Goal: Communication & Community: Connect with others

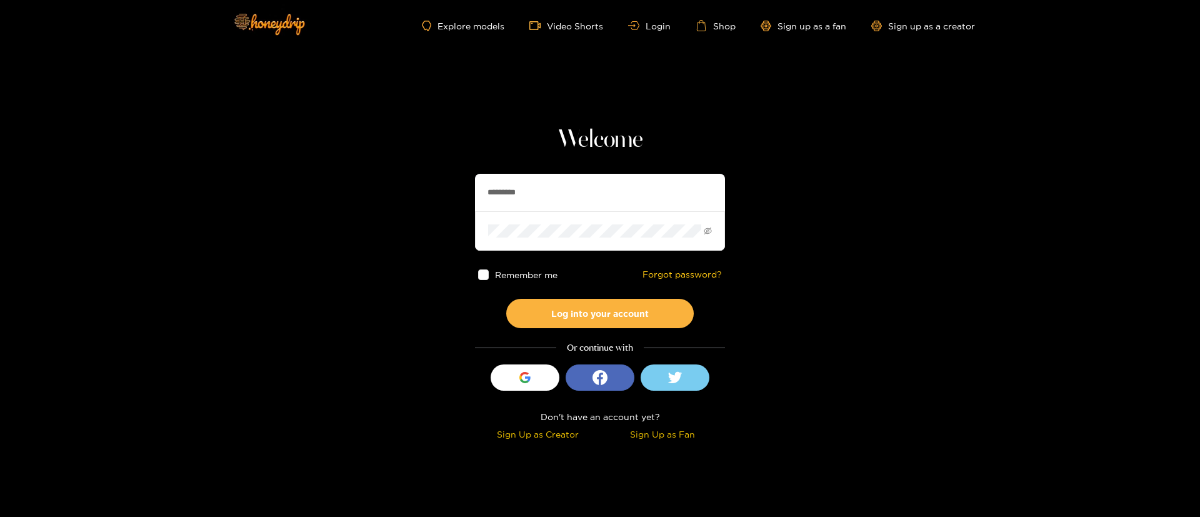
click at [559, 205] on input "*********" at bounding box center [600, 192] width 250 height 37
type input "*"
type input "**********"
click at [597, 315] on button "Log into your account" at bounding box center [599, 313] width 187 height 29
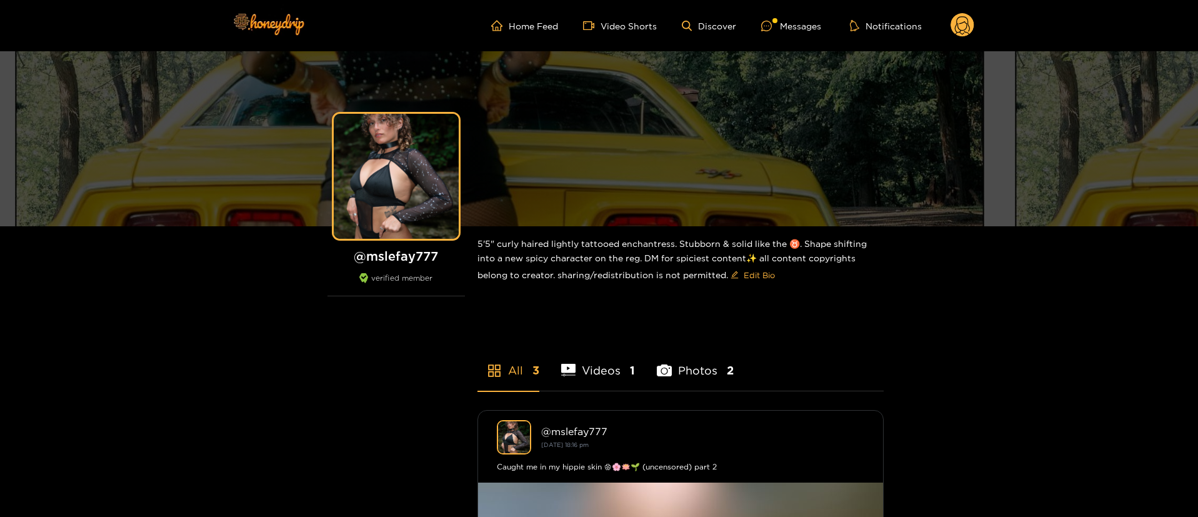
click at [796, 37] on ul "Home Feed Video Shorts Discover Messages Notifications" at bounding box center [732, 25] width 483 height 25
click at [788, 27] on div "Messages" at bounding box center [791, 26] width 60 height 14
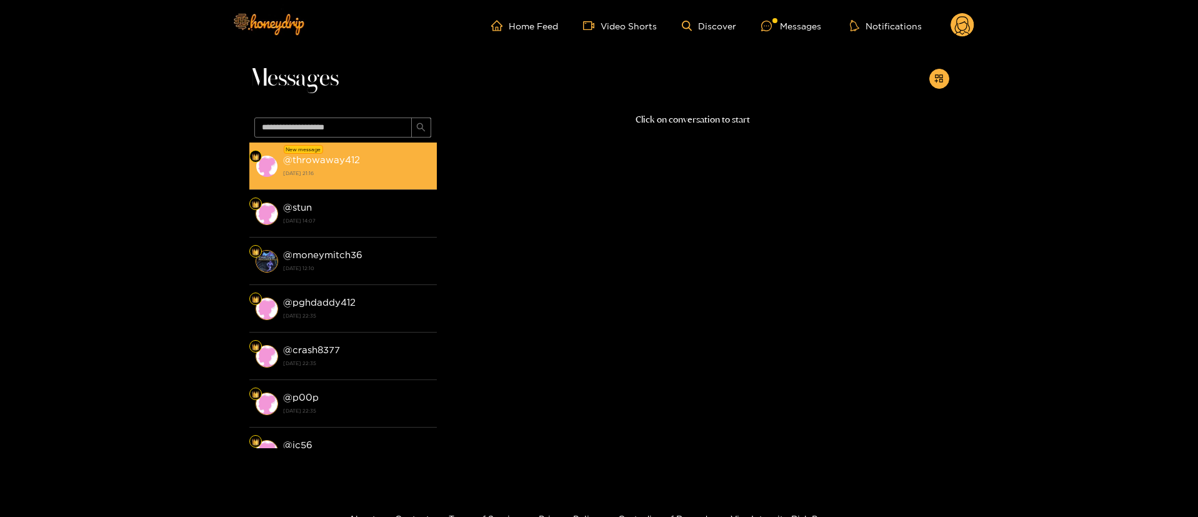
click at [342, 151] on li "New message @ throwaway412 [DATE] 21:16" at bounding box center [342, 165] width 187 height 47
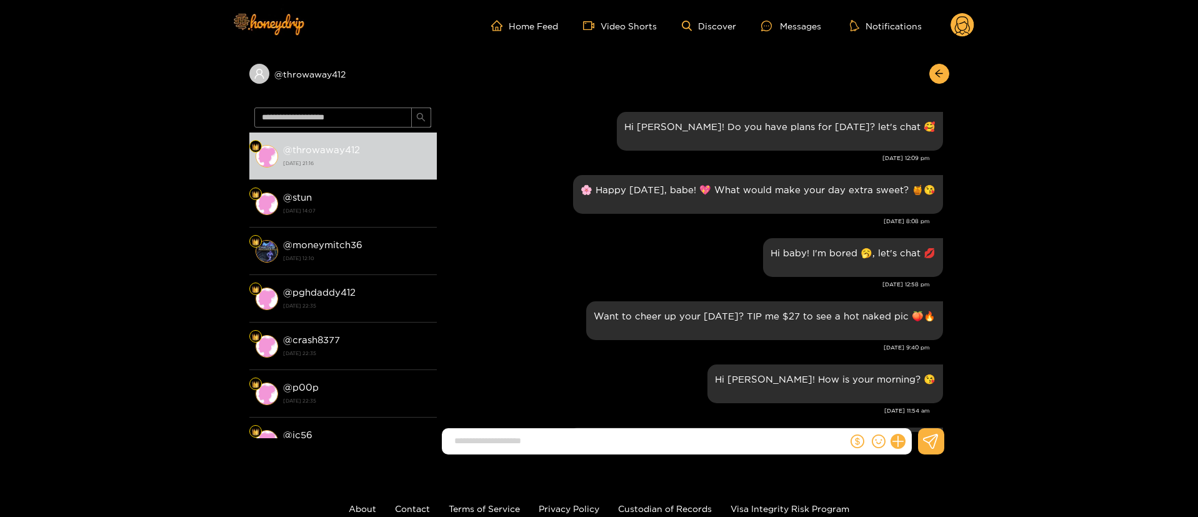
scroll to position [1455, 0]
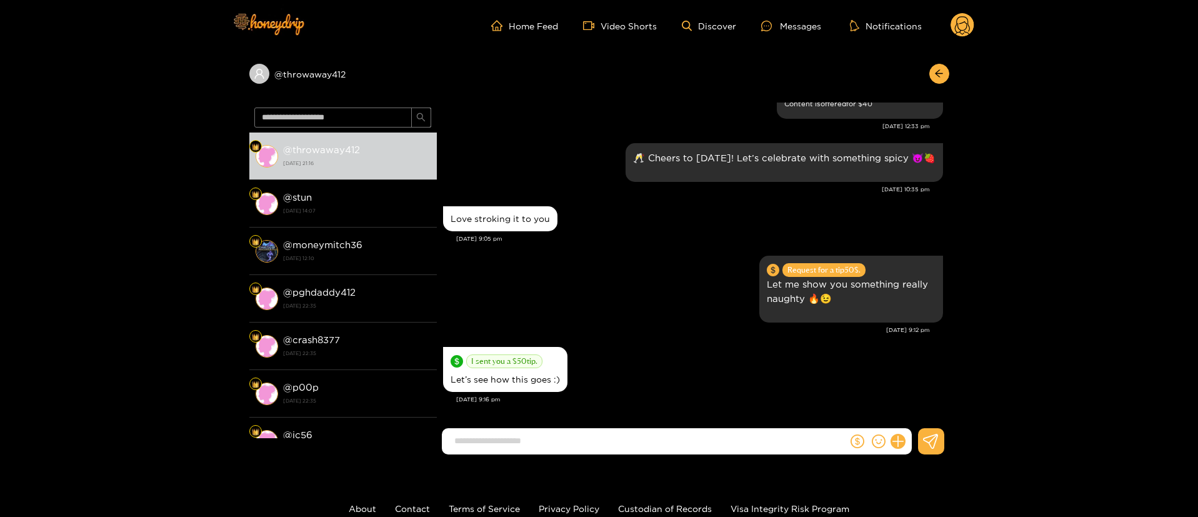
click at [602, 241] on div "[DATE] 9:05 pm" at bounding box center [699, 238] width 487 height 9
click at [617, 276] on div "Request for a tip 50 $. Let me show you something really naughty 🔥😉" at bounding box center [693, 288] width 500 height 73
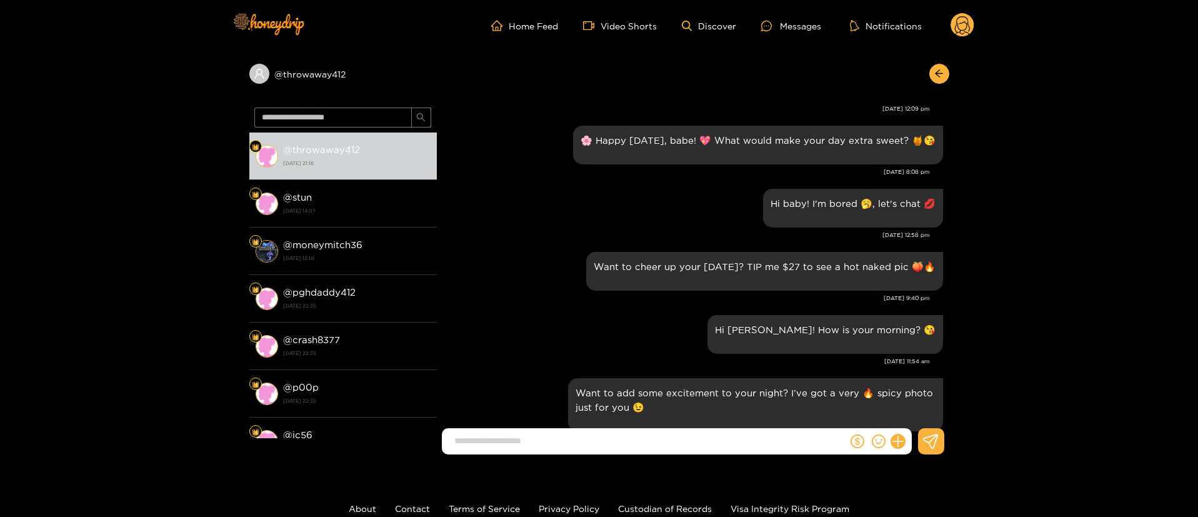
scroll to position [0, 0]
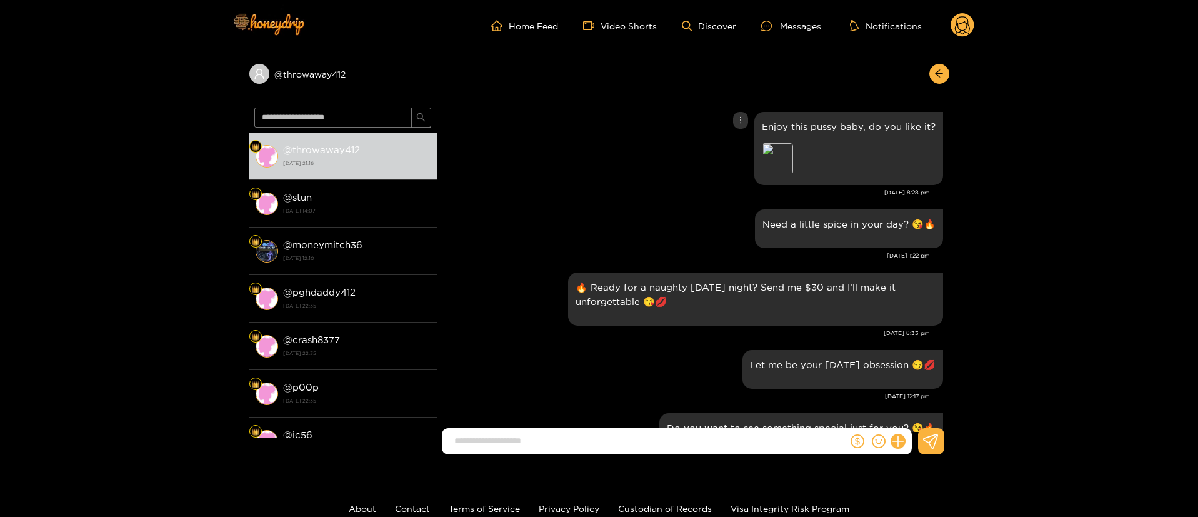
click at [577, 183] on div "Enjoy this pussy baby, do you like it? [GEOGRAPHIC_DATA]" at bounding box center [693, 148] width 500 height 79
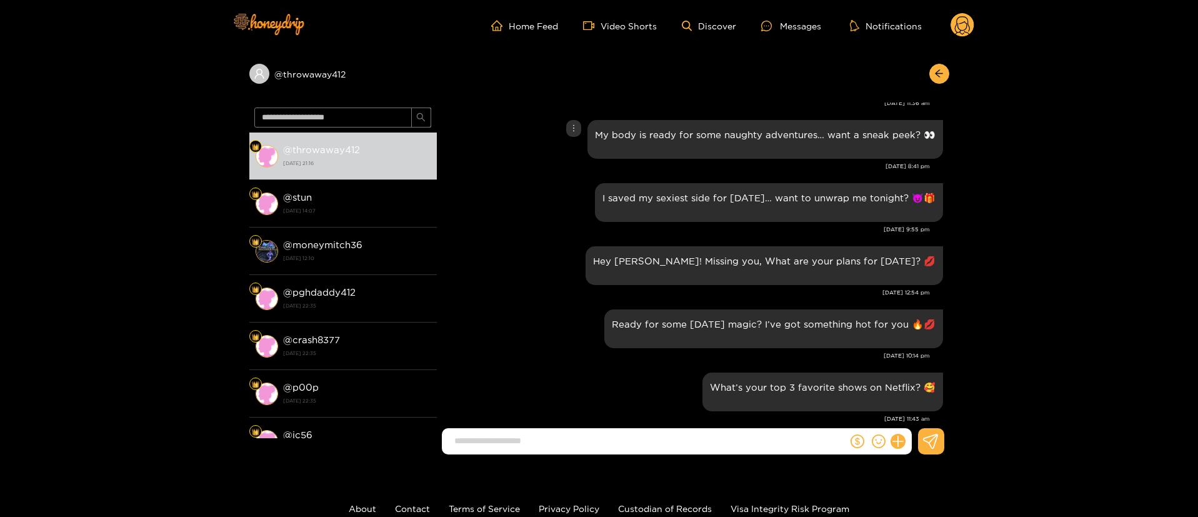
scroll to position [750, 0]
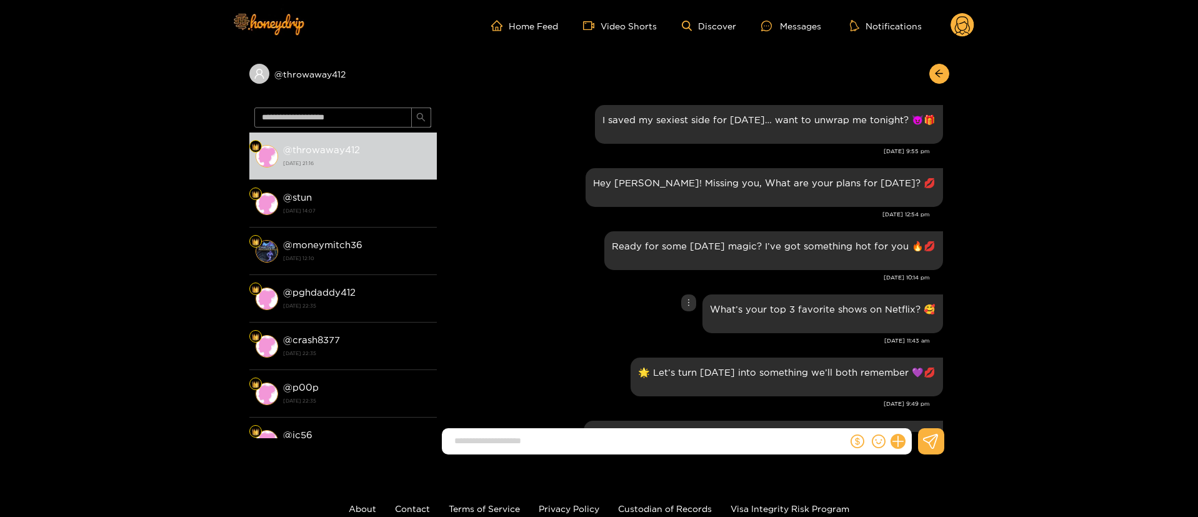
click at [504, 309] on div "What’s your top 3 favorite shows on Netflix? 🥰" at bounding box center [693, 313] width 500 height 45
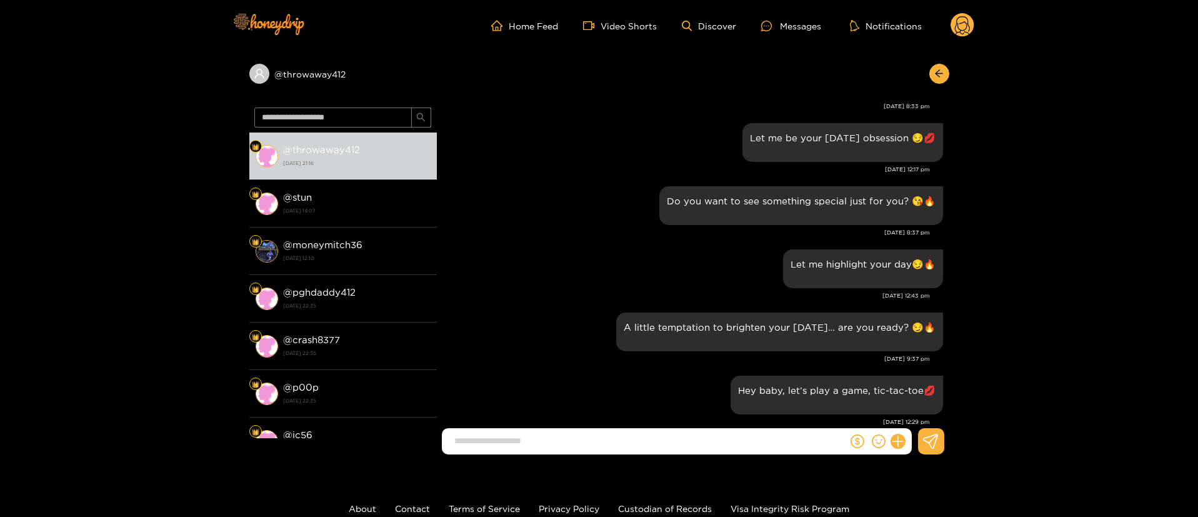
scroll to position [0, 0]
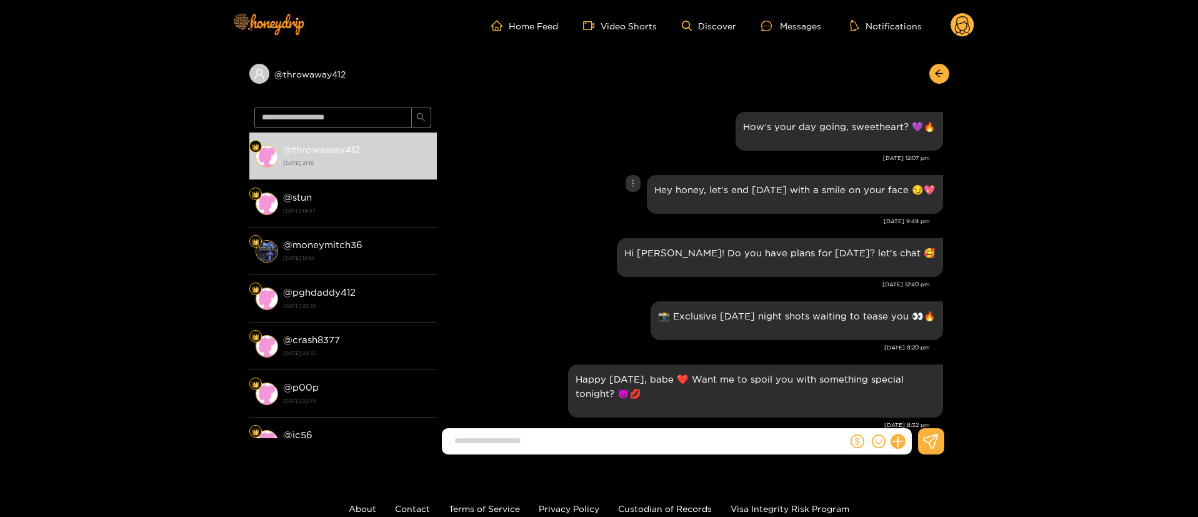
click at [604, 247] on div "Hi [PERSON_NAME]! Do you have plans for [DATE]? let's chat 🥰" at bounding box center [693, 257] width 500 height 45
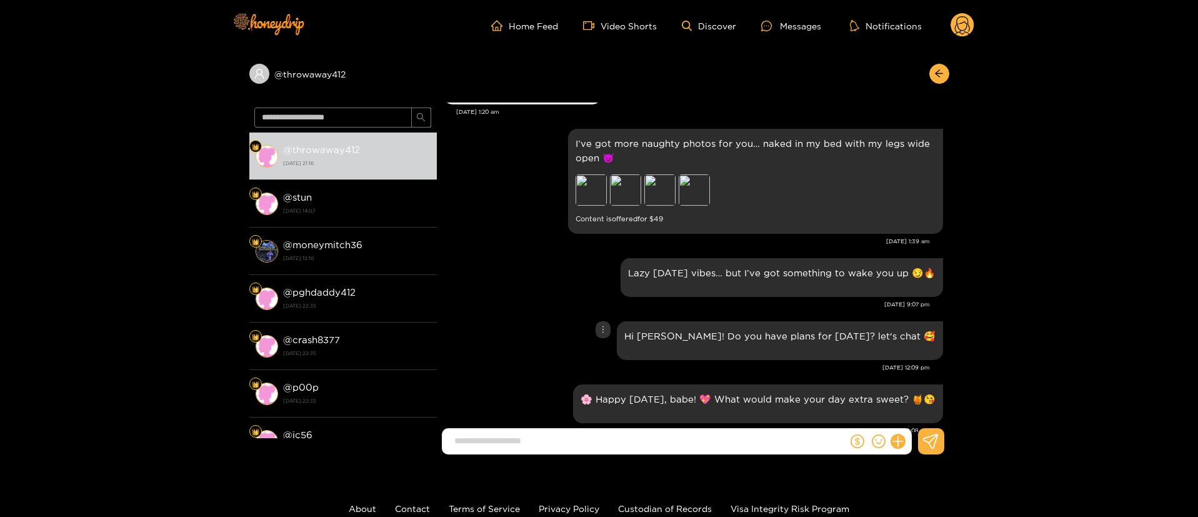
scroll to position [3093, 0]
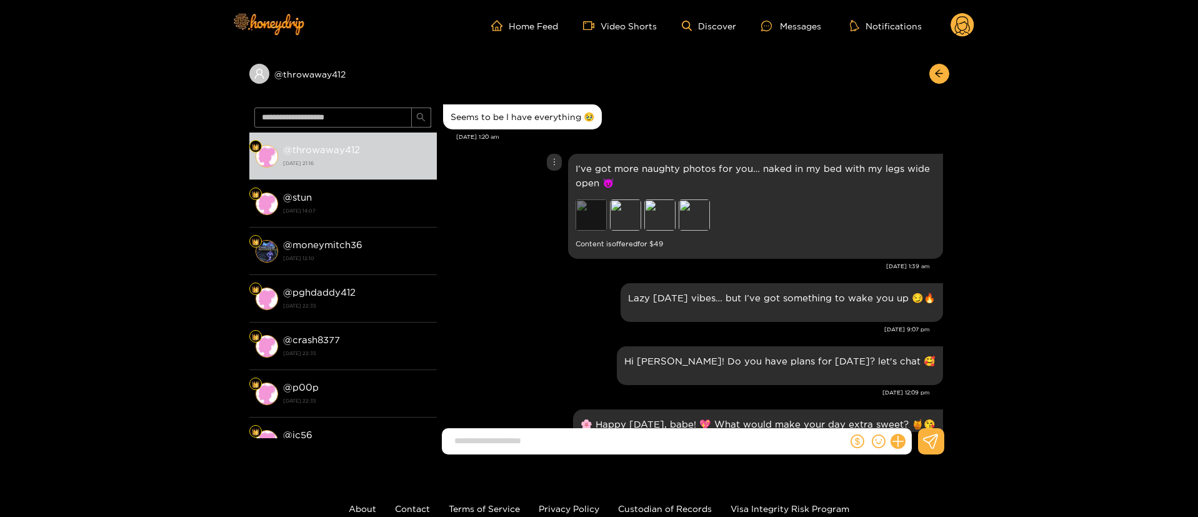
click at [587, 219] on div "Preview" at bounding box center [591, 214] width 31 height 31
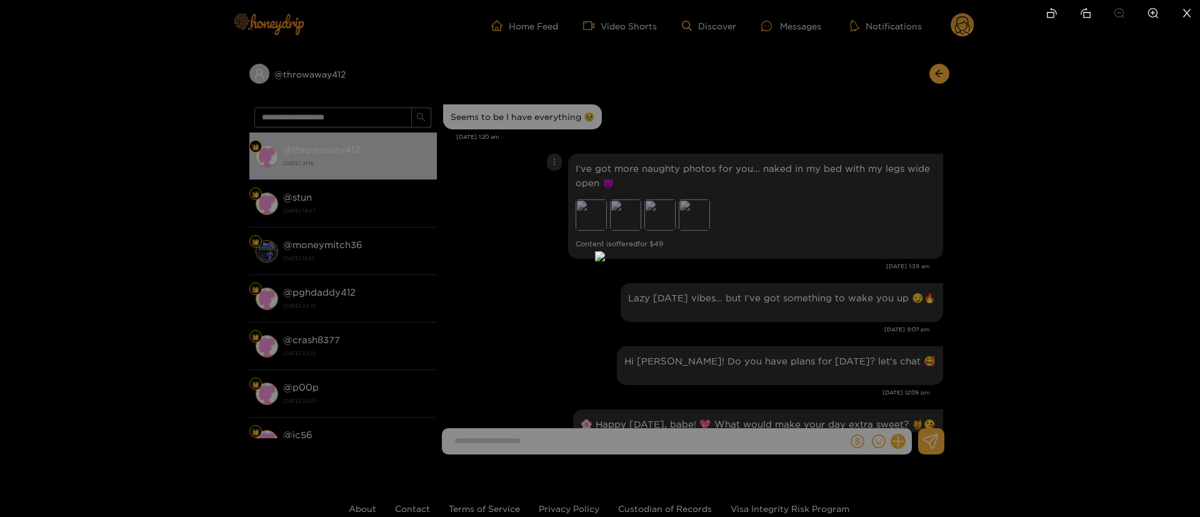
click at [901, 343] on div at bounding box center [600, 258] width 1200 height 517
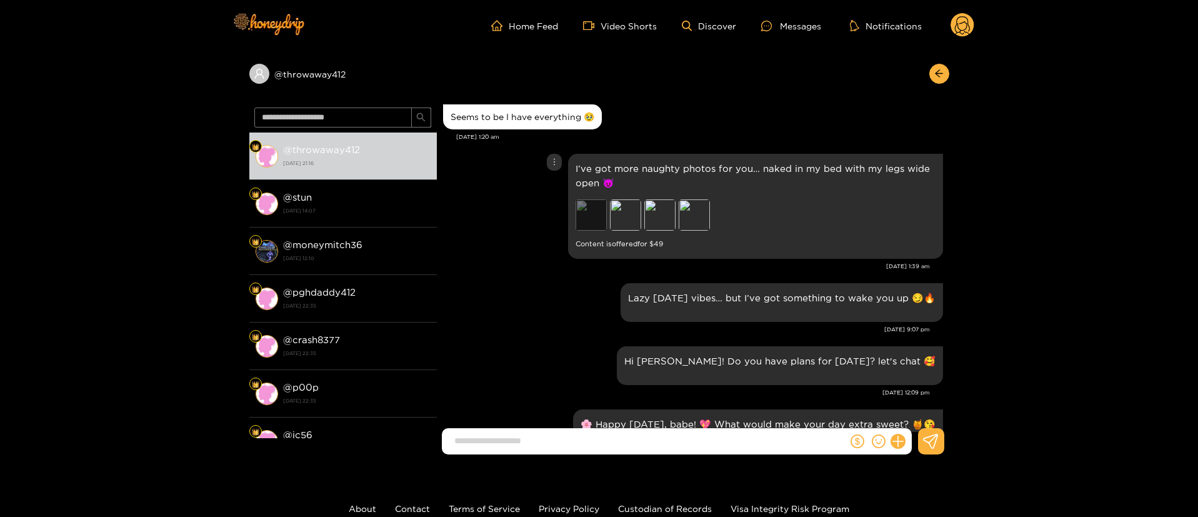
click at [587, 226] on div "Preview" at bounding box center [591, 214] width 31 height 31
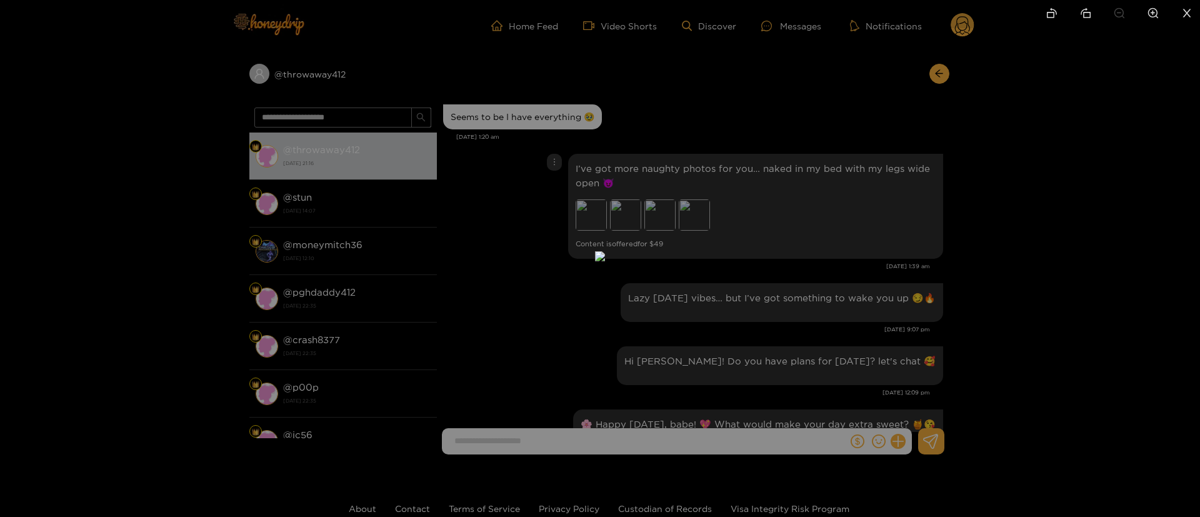
click at [877, 114] on div at bounding box center [600, 258] width 1200 height 517
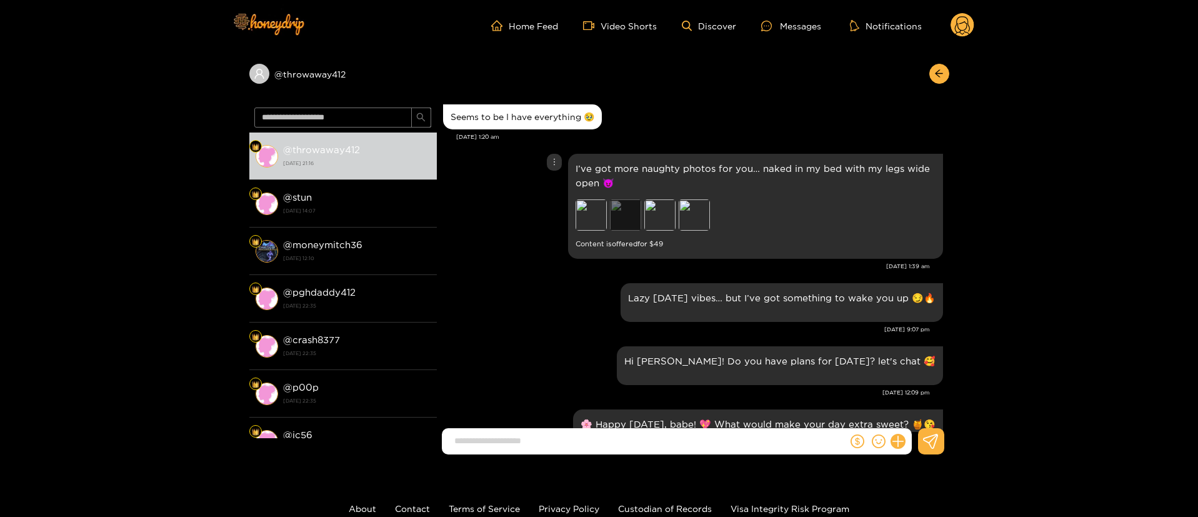
click at [631, 219] on div "Preview" at bounding box center [625, 214] width 31 height 31
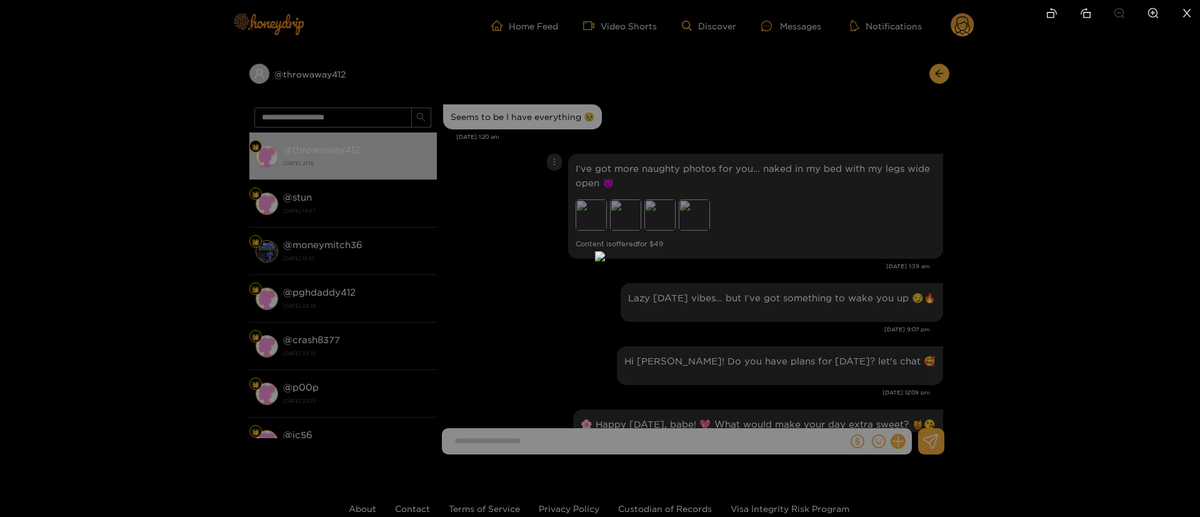
click at [769, 139] on div at bounding box center [600, 258] width 1200 height 517
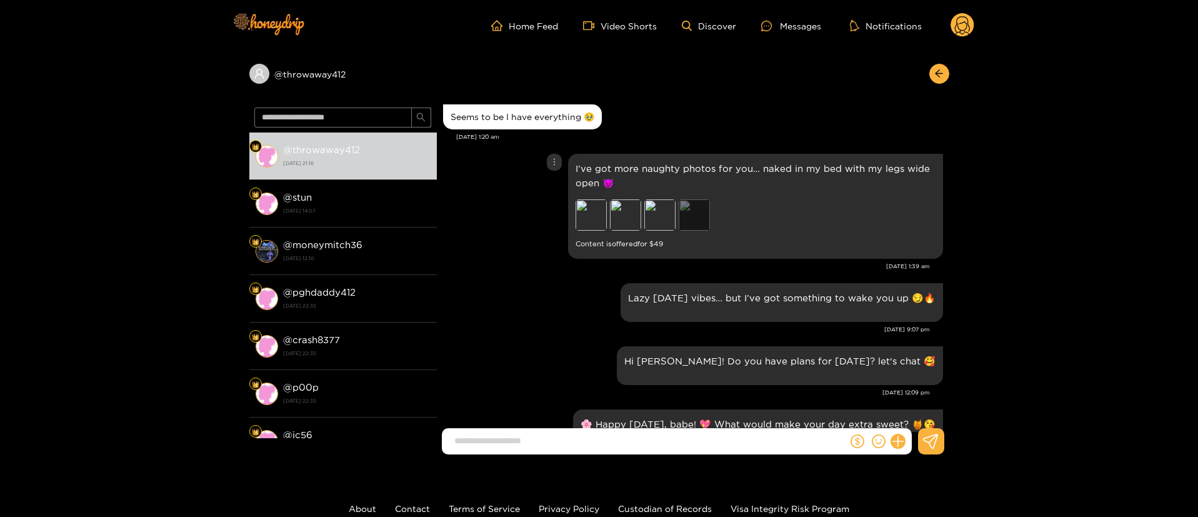
click at [689, 211] on div "Preview" at bounding box center [694, 214] width 31 height 31
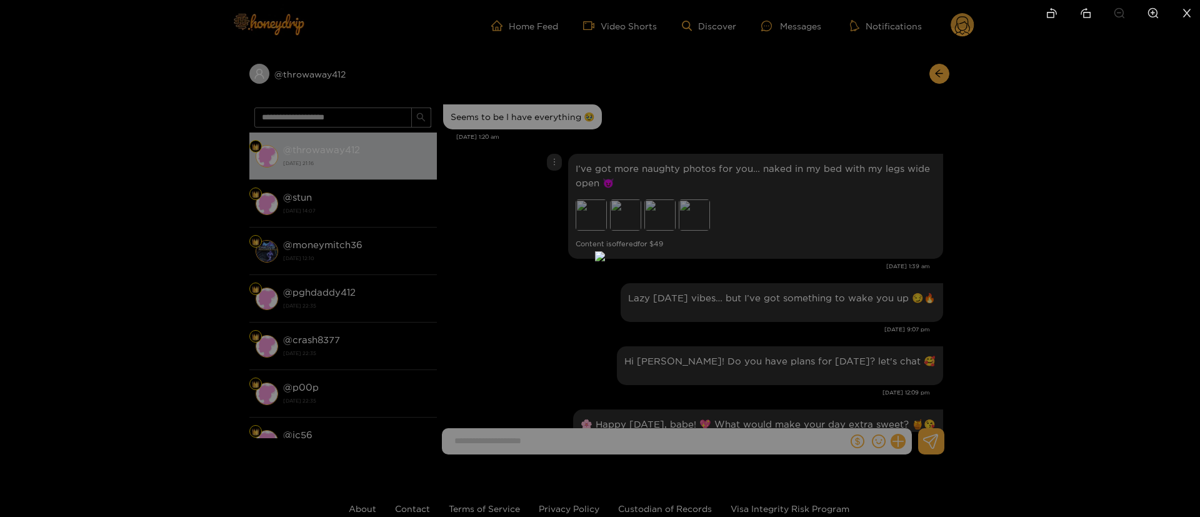
click at [856, 241] on div at bounding box center [600, 258] width 1200 height 517
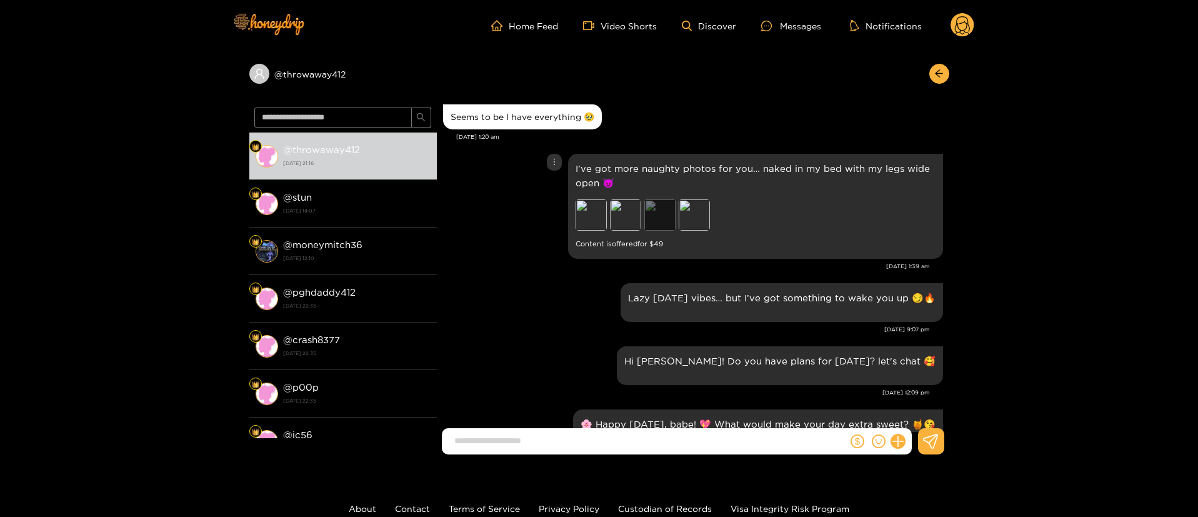
click at [646, 218] on div "Preview" at bounding box center [659, 214] width 31 height 31
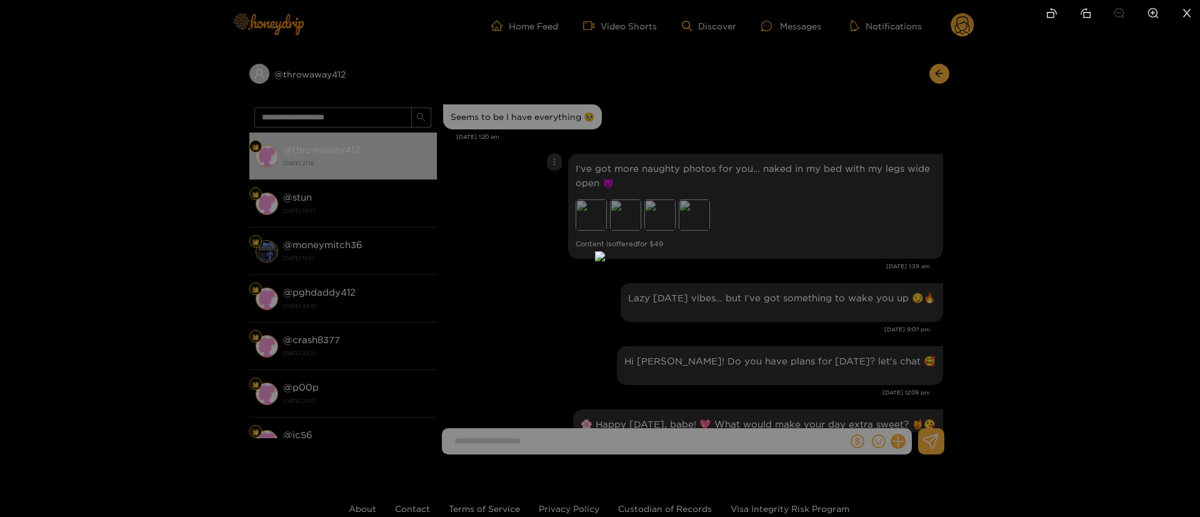
click at [864, 170] on div at bounding box center [600, 258] width 1200 height 517
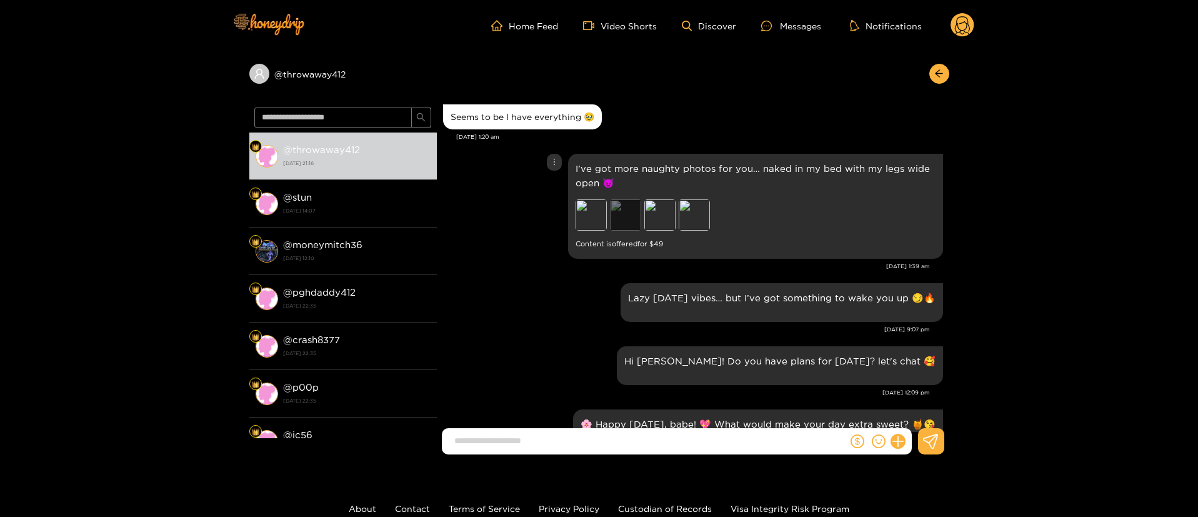
click at [626, 221] on div "Preview" at bounding box center [625, 214] width 31 height 31
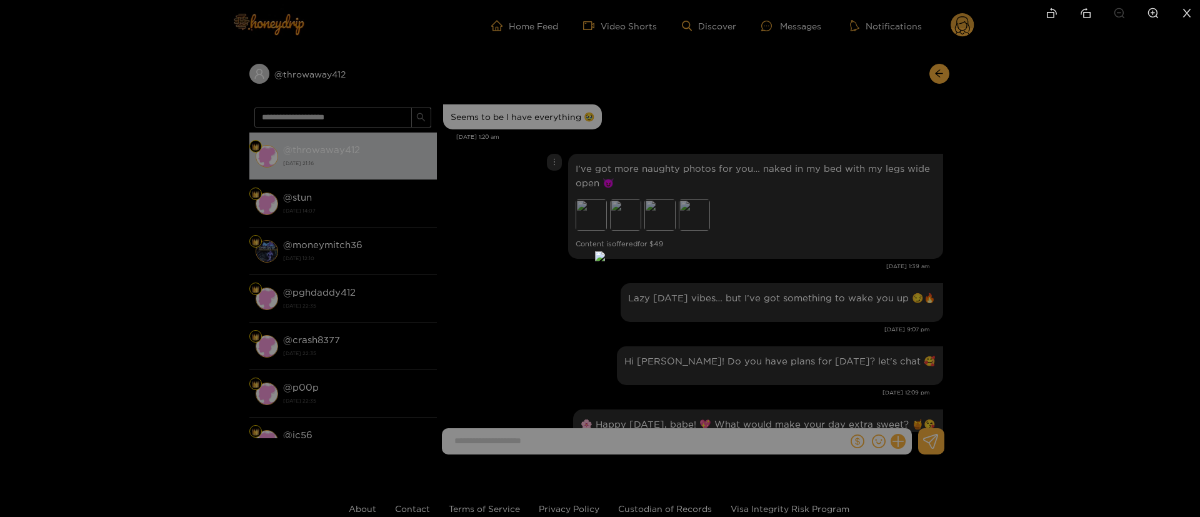
click at [818, 136] on div at bounding box center [600, 258] width 1200 height 517
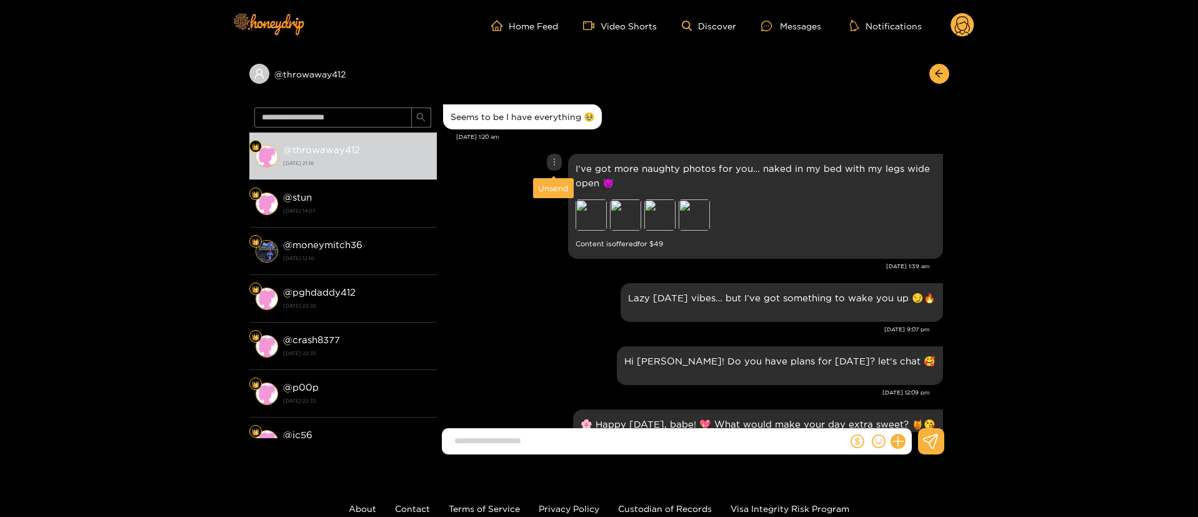
click at [551, 166] on icon "more" at bounding box center [554, 161] width 9 height 9
click at [546, 188] on div "Unsend" at bounding box center [553, 188] width 31 height 12
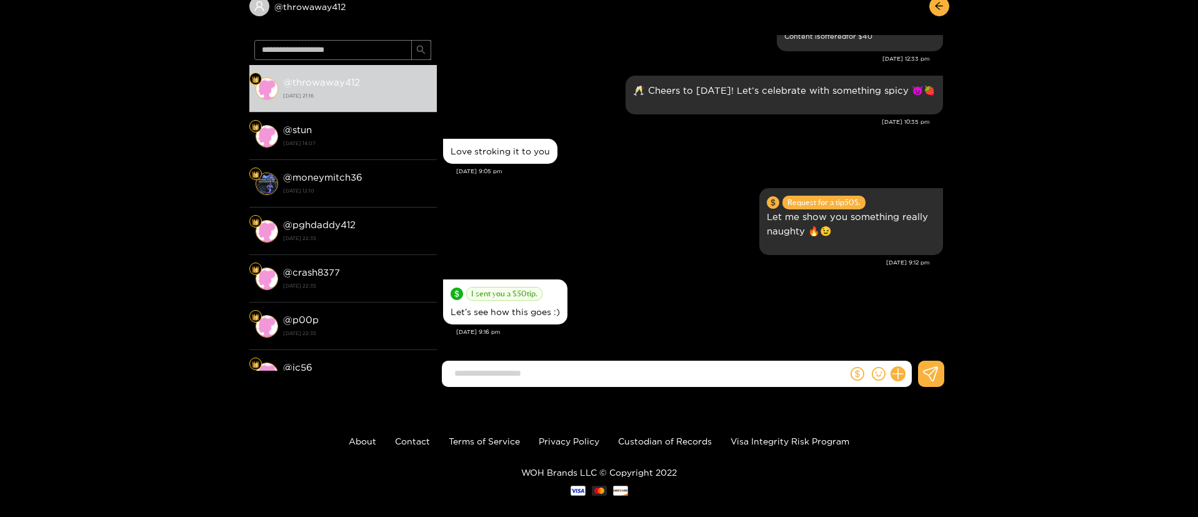
scroll to position [84, 0]
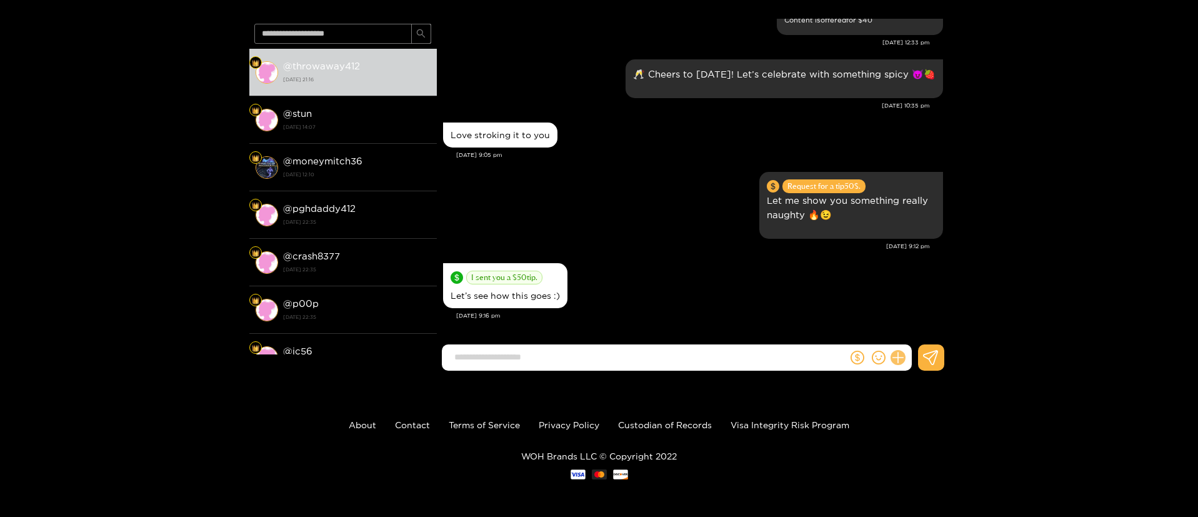
click at [903, 361] on button at bounding box center [897, 357] width 21 height 21
click at [914, 319] on button at bounding box center [921, 327] width 44 height 28
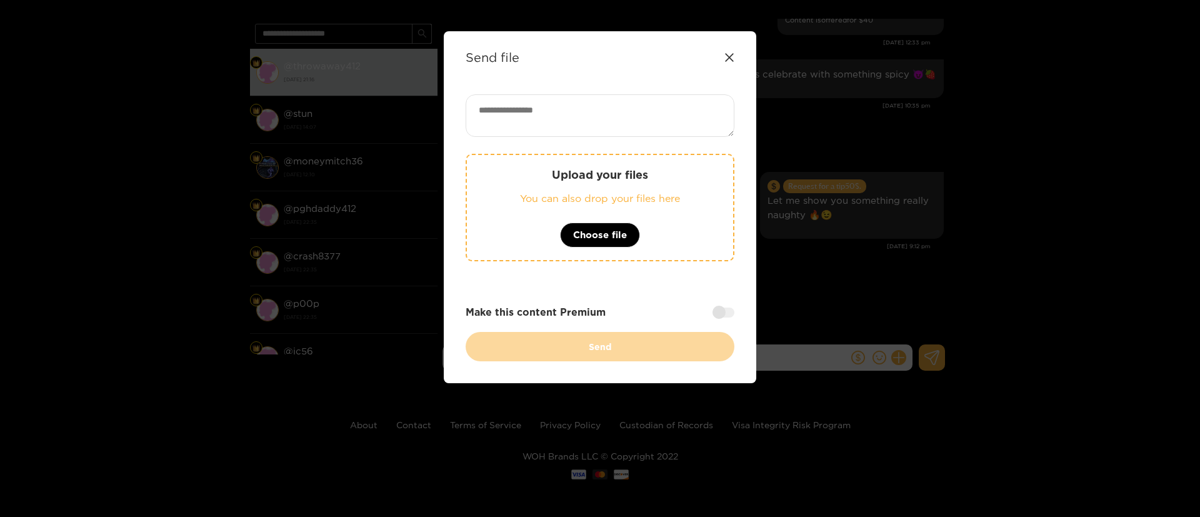
click at [637, 129] on textarea at bounding box center [600, 115] width 269 height 42
click at [609, 234] on span "Choose file" at bounding box center [600, 234] width 54 height 15
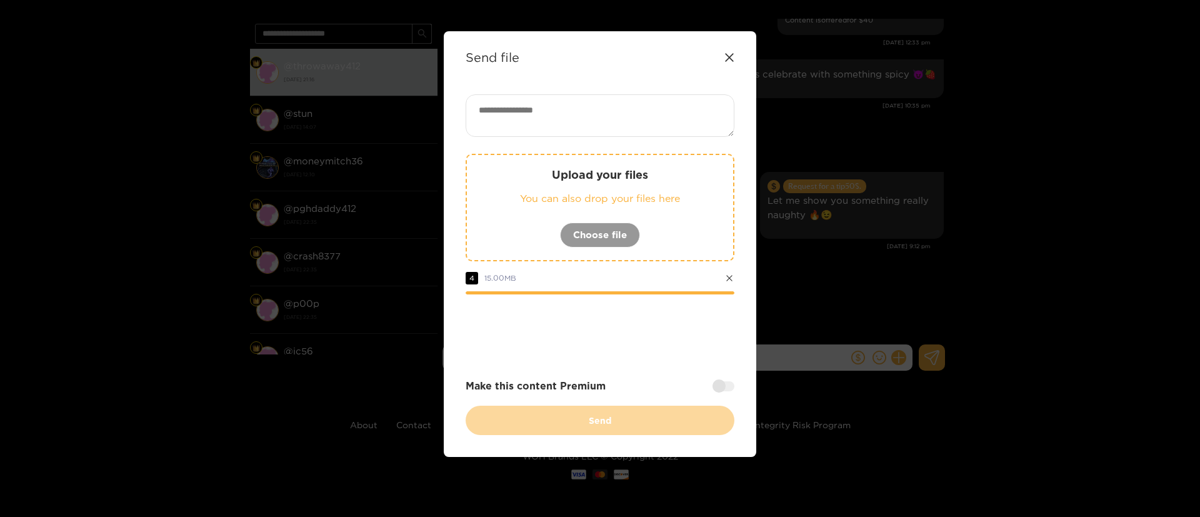
click at [613, 114] on textarea at bounding box center [600, 115] width 269 height 42
paste textarea "****"
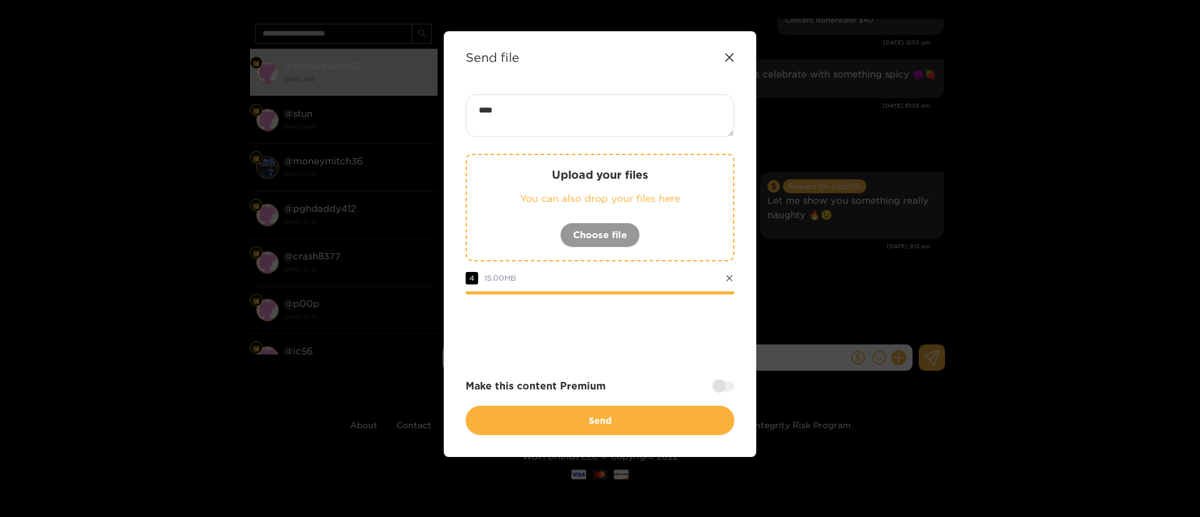
type textarea "****"
click at [716, 334] on div at bounding box center [600, 329] width 269 height 50
click at [716, 331] on div at bounding box center [600, 329] width 269 height 50
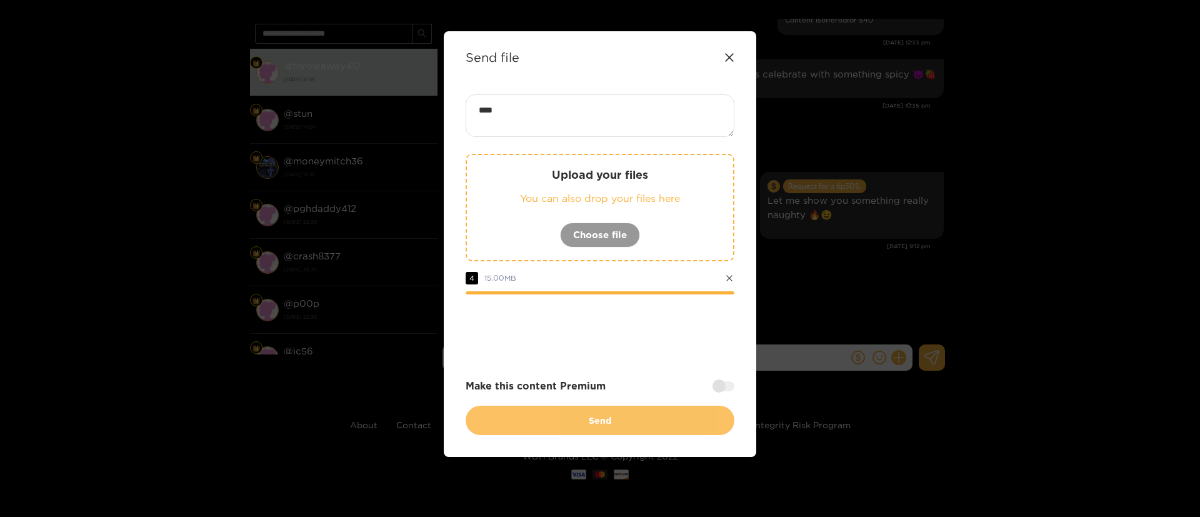
click at [619, 409] on button "Send" at bounding box center [600, 420] width 269 height 29
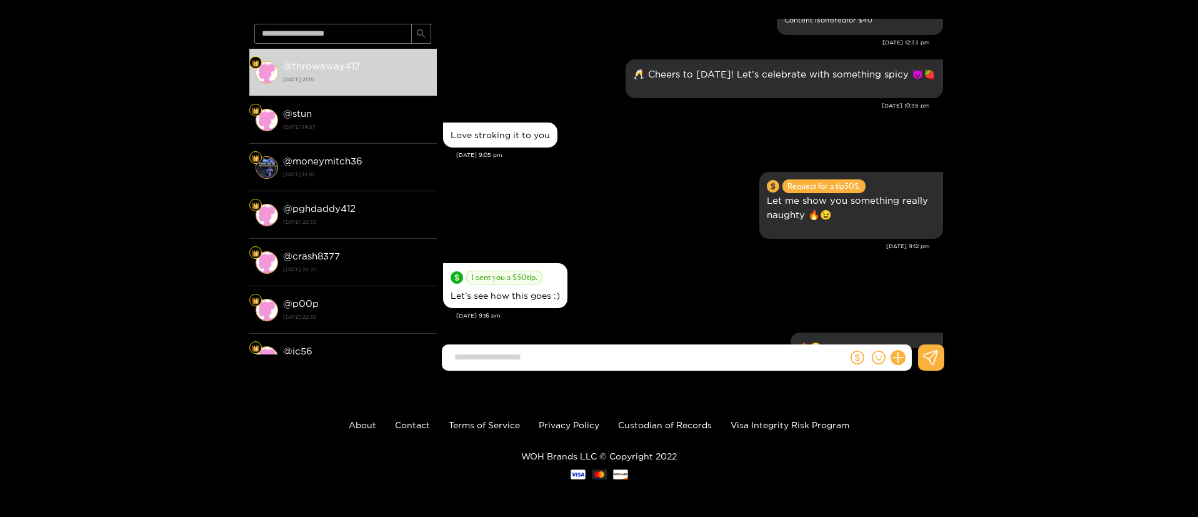
drag, startPoint x: 626, startPoint y: 246, endPoint x: 656, endPoint y: 195, distance: 59.1
click at [631, 247] on div "[DATE] 9:12 pm" at bounding box center [686, 246] width 487 height 9
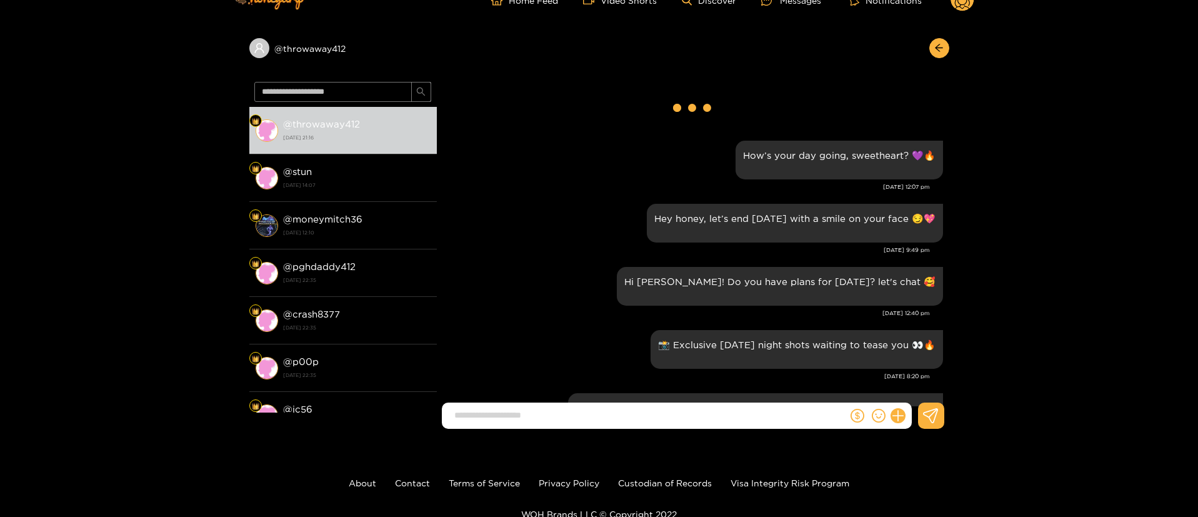
scroll to position [0, 0]
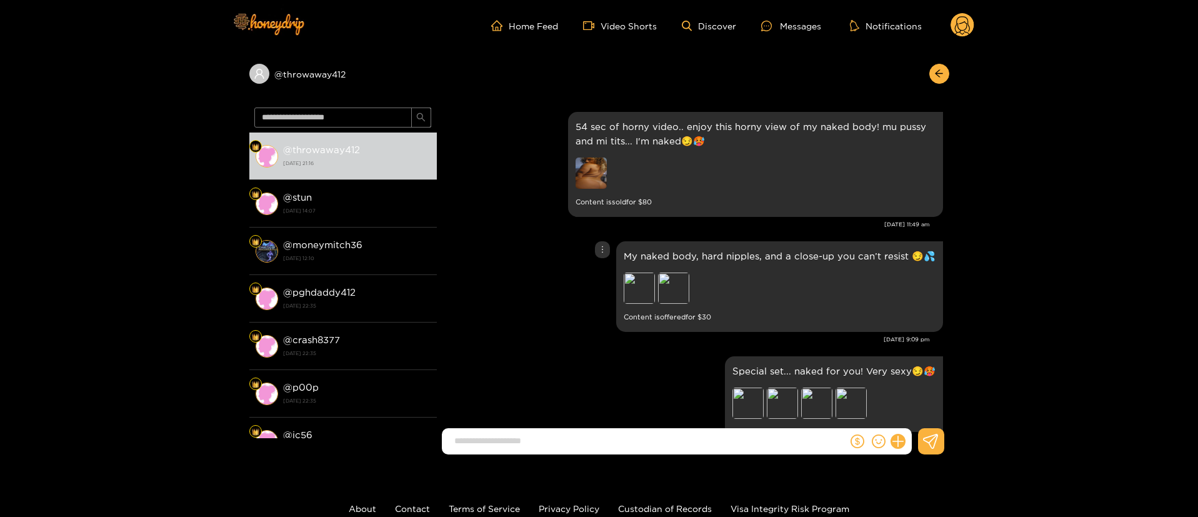
click at [551, 270] on div "My naked body, hard nipples, and a close-up you can’t resist 😏💦 Preview Preview…" at bounding box center [693, 286] width 500 height 97
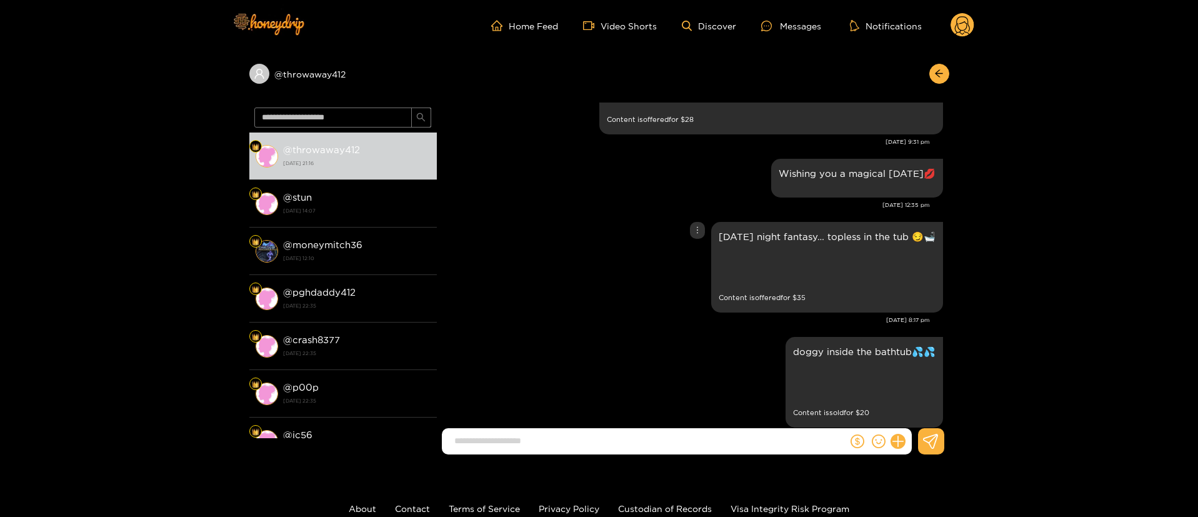
scroll to position [1968, 0]
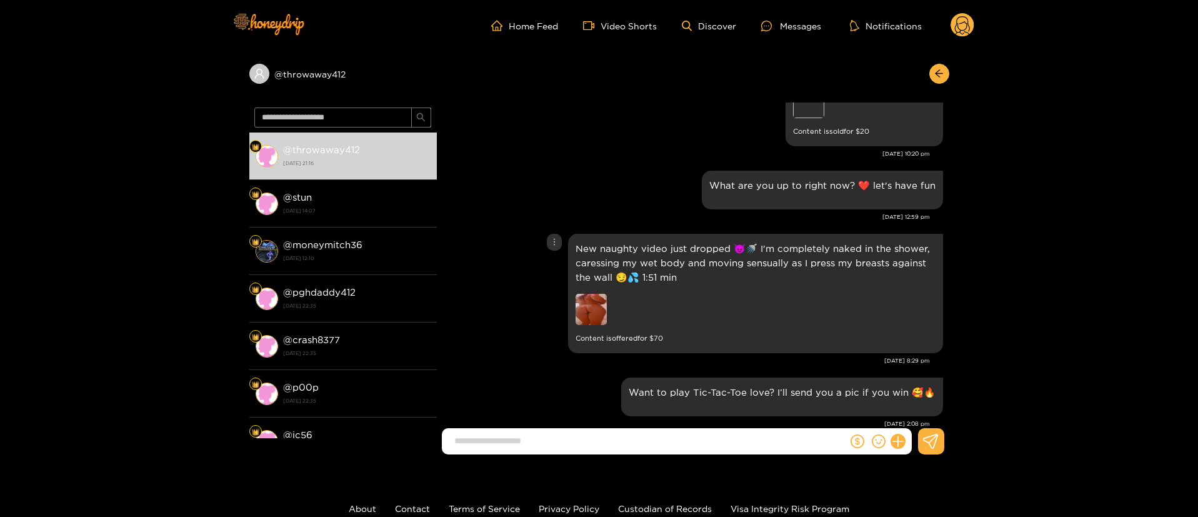
click at [597, 307] on img at bounding box center [591, 309] width 31 height 31
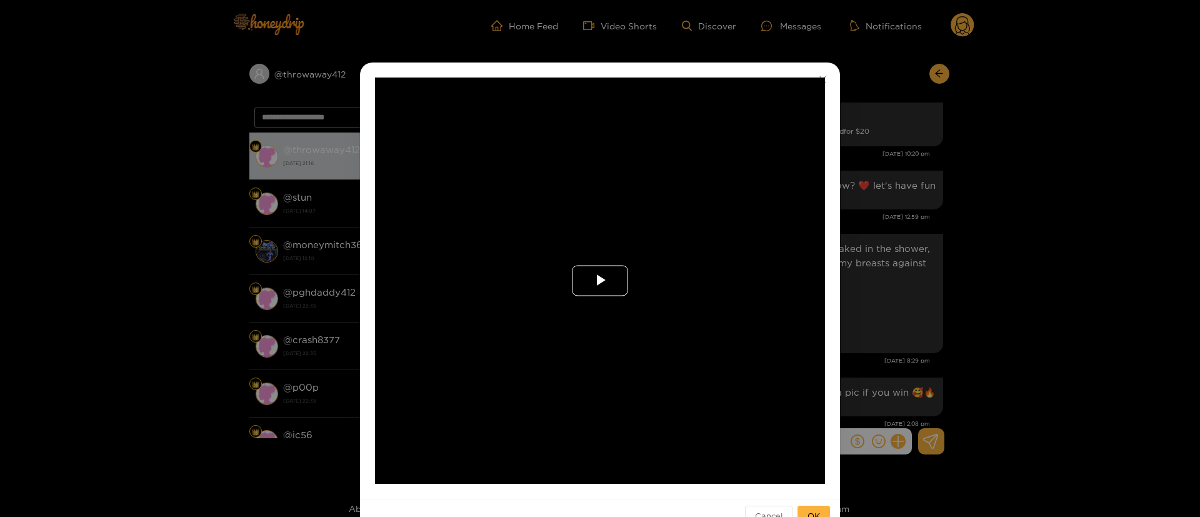
click at [600, 281] on span "Video Player" at bounding box center [600, 281] width 0 height 0
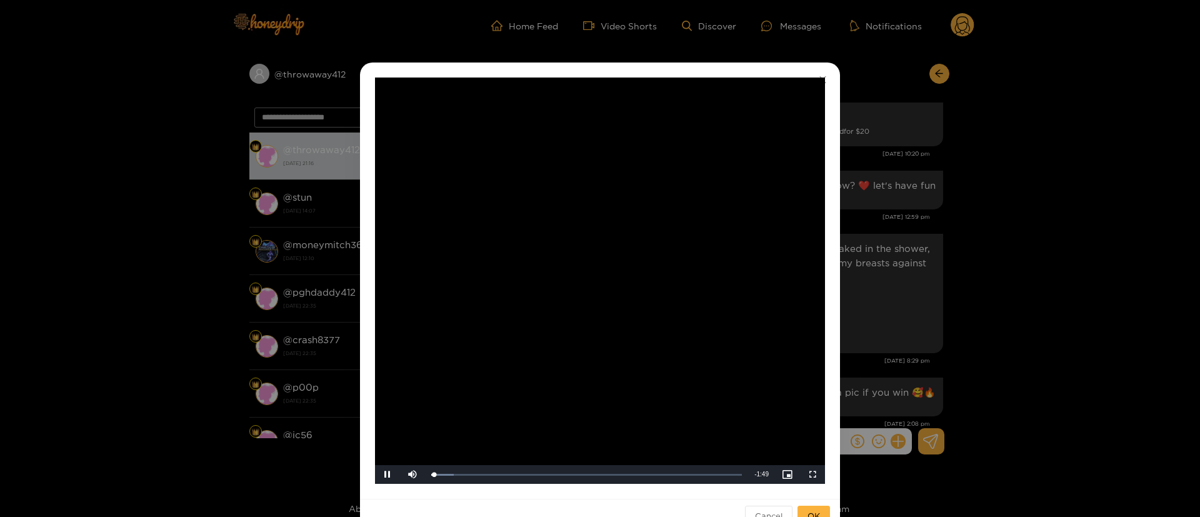
click at [934, 289] on div "**********" at bounding box center [600, 258] width 1200 height 517
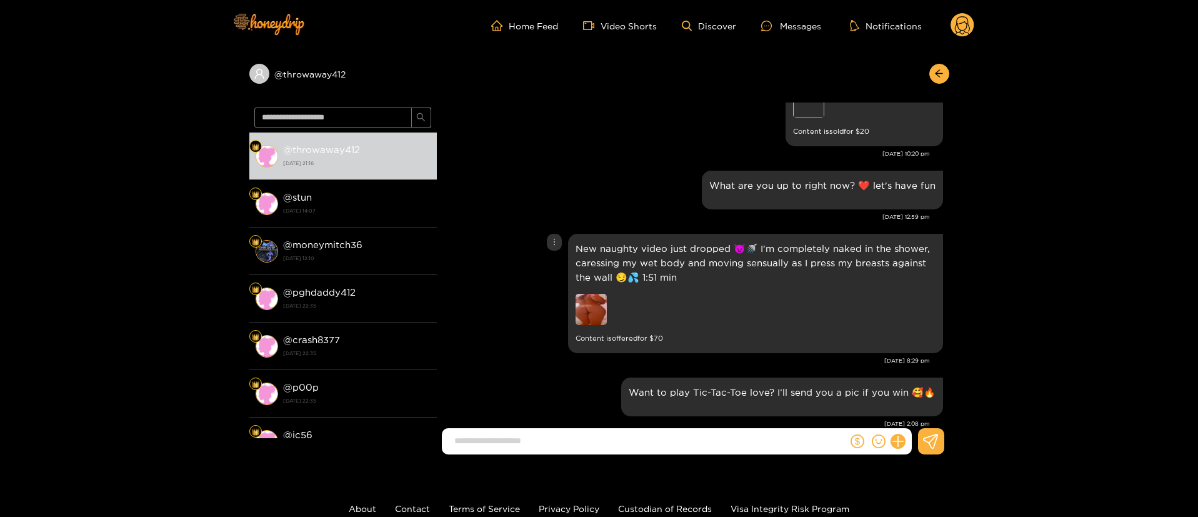
click at [553, 239] on icon "more" at bounding box center [554, 241] width 9 height 9
click at [554, 243] on icon "more" at bounding box center [554, 241] width 9 height 9
click at [551, 274] on div "Unsend" at bounding box center [553, 268] width 41 height 20
click at [551, 272] on div "Unsend" at bounding box center [553, 268] width 31 height 12
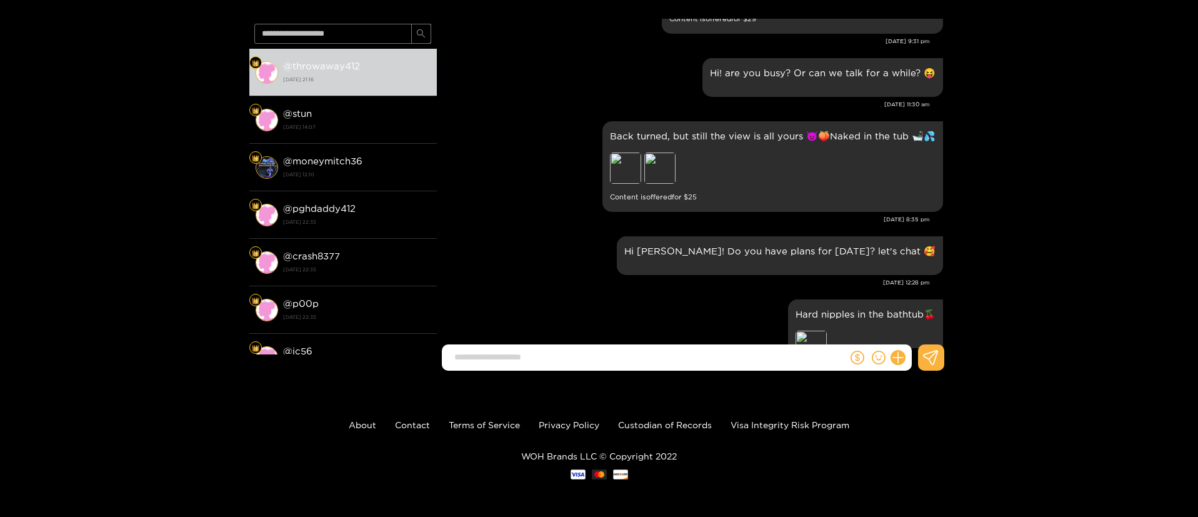
scroll to position [2531, 0]
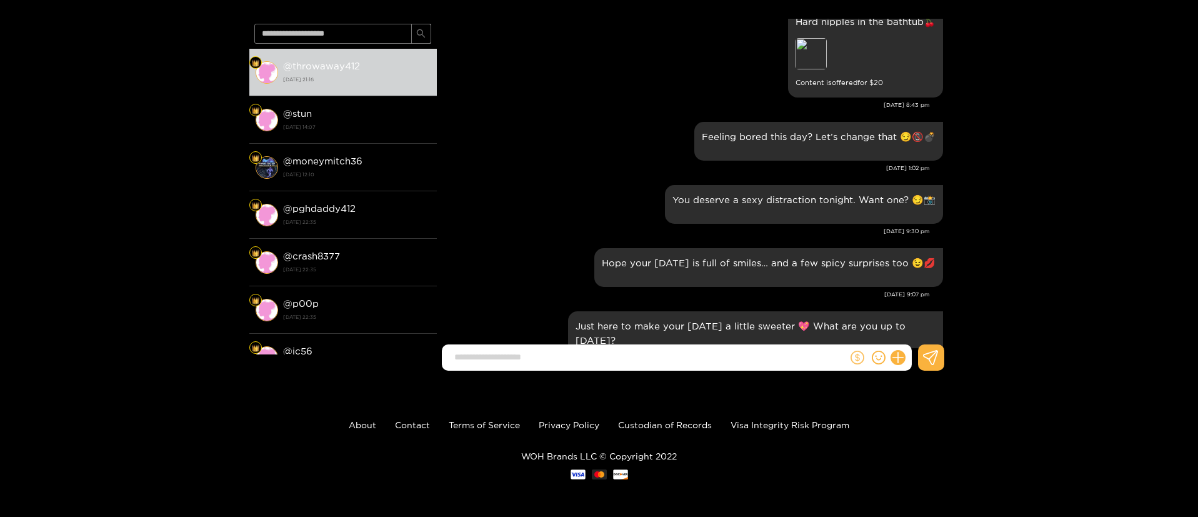
click at [854, 366] on button at bounding box center [857, 357] width 19 height 19
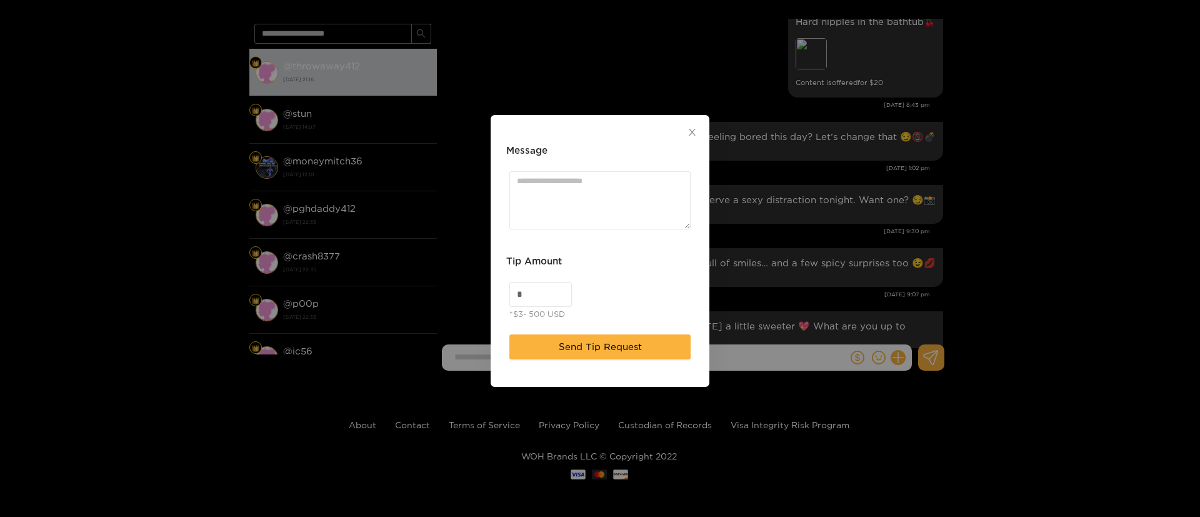
drag, startPoint x: 527, startPoint y: 301, endPoint x: 422, endPoint y: 300, distance: 104.4
click at [422, 301] on div "Message Tip Amount * *$3- 500 USD Send Tip Request" at bounding box center [600, 258] width 1200 height 517
type input "**"
click at [618, 179] on textarea "Message" at bounding box center [599, 200] width 181 height 58
paste textarea "*****"
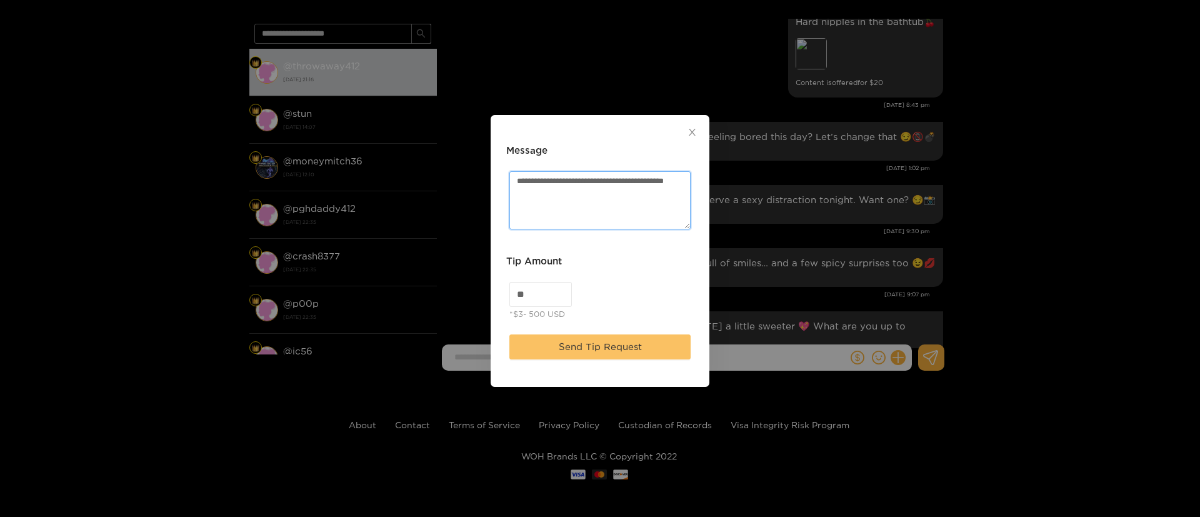
type textarea "**********"
click at [617, 341] on span "Send Tip Request" at bounding box center [600, 346] width 83 height 15
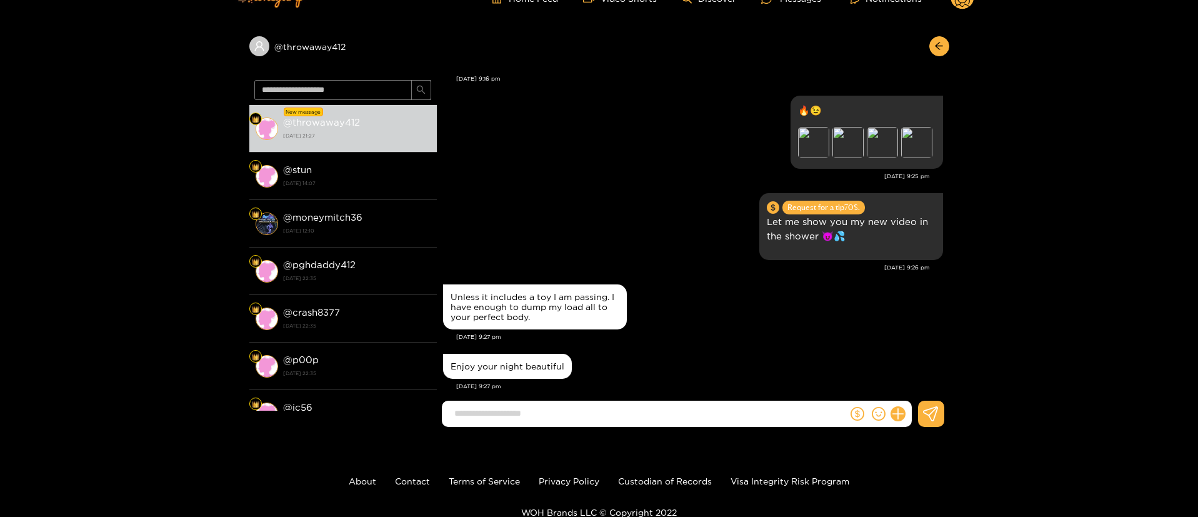
scroll to position [0, 0]
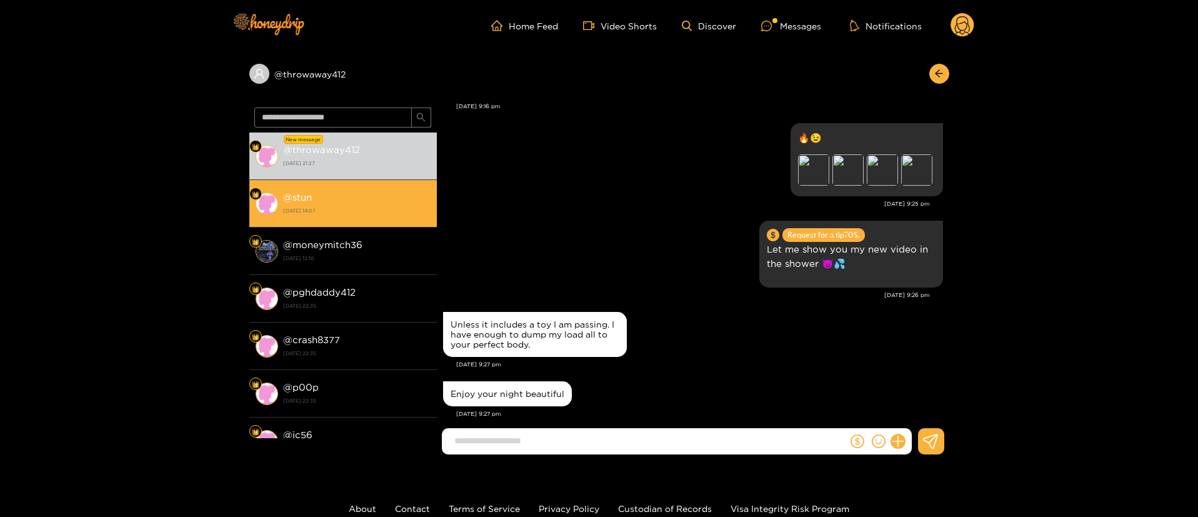
click at [410, 187] on li "@ stun [DATE] 14:07" at bounding box center [342, 203] width 187 height 47
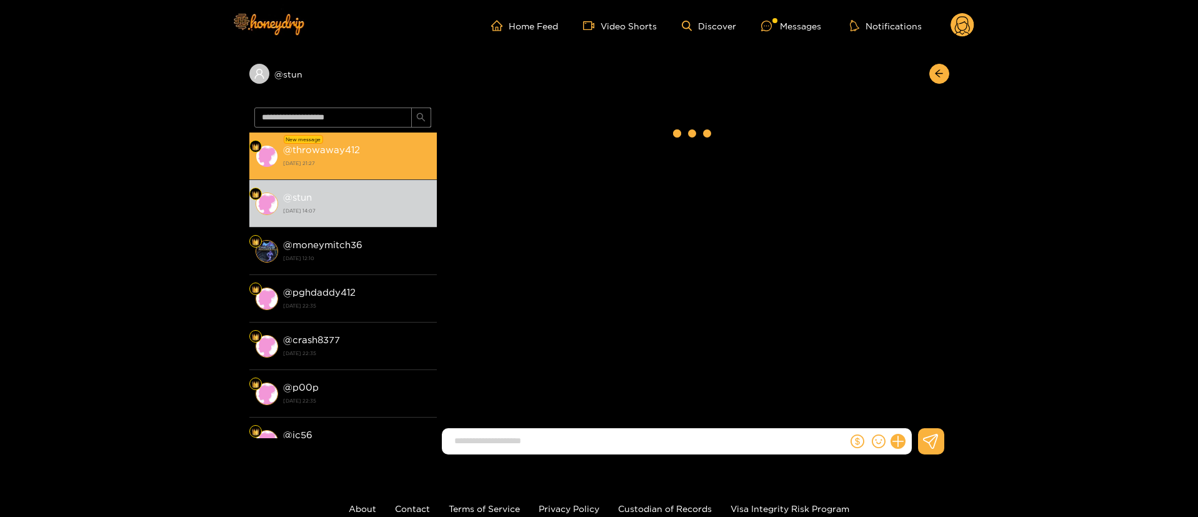
click at [392, 159] on strong "[DATE] 21:27" at bounding box center [356, 162] width 147 height 11
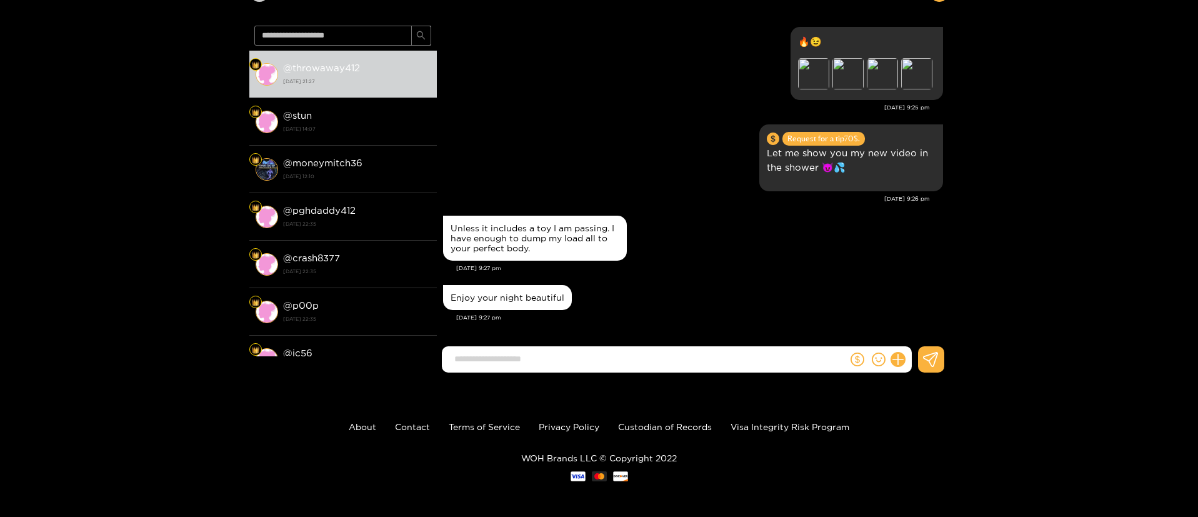
scroll to position [84, 0]
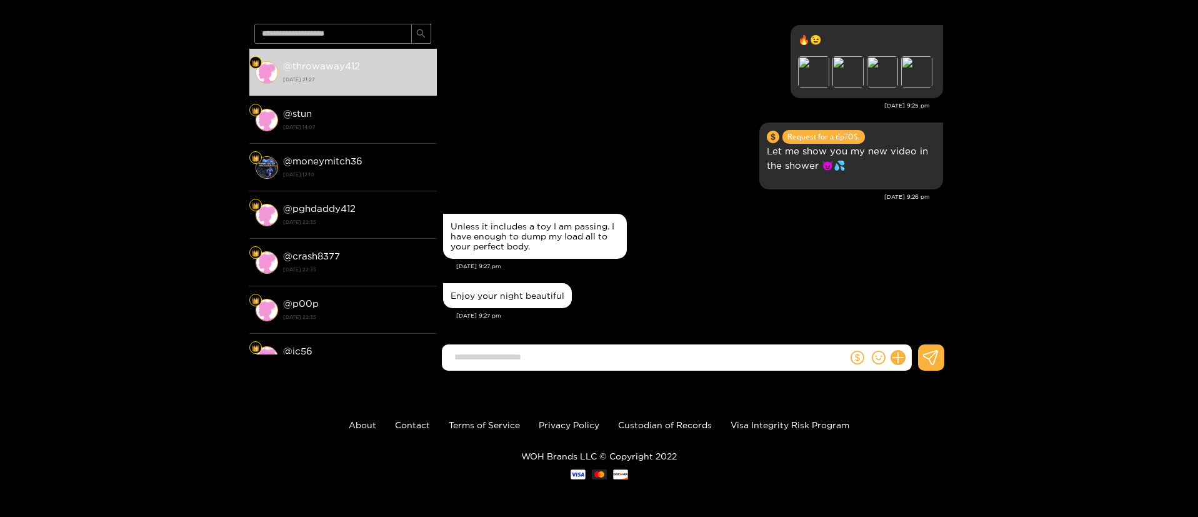
click at [676, 361] on input at bounding box center [647, 357] width 399 height 21
type input "**********"
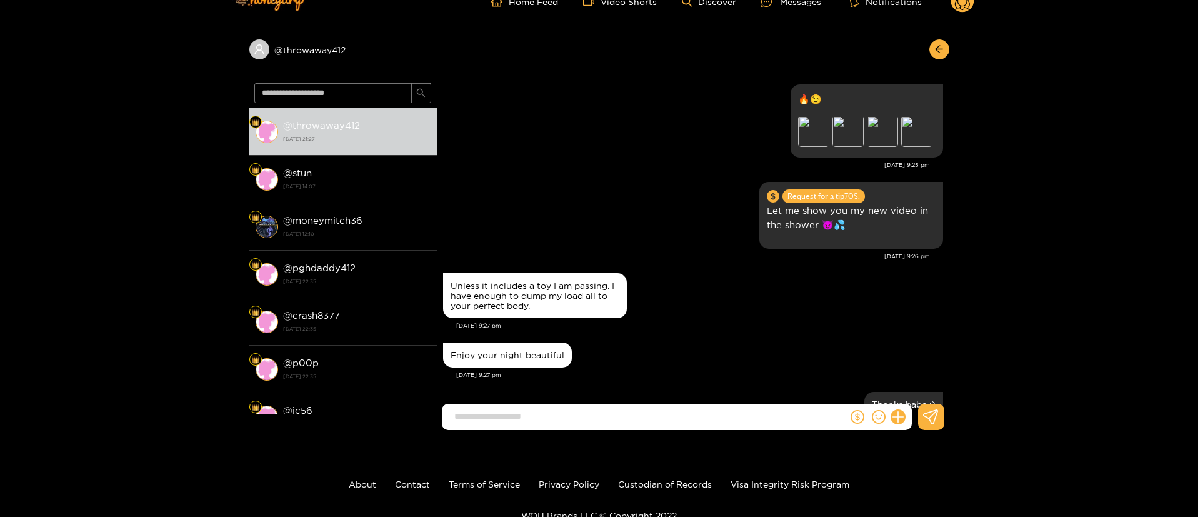
scroll to position [0, 0]
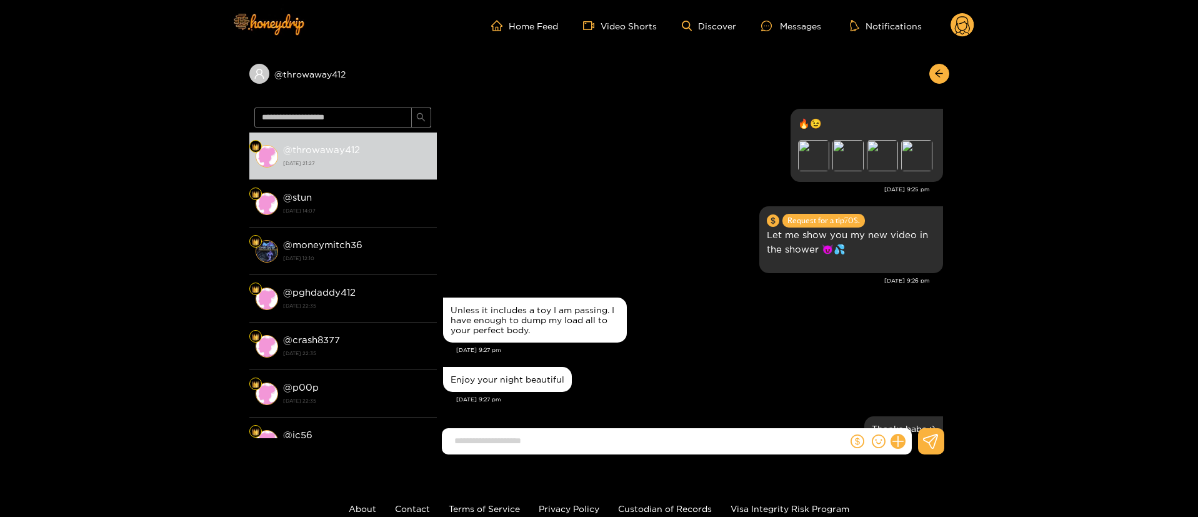
click at [972, 17] on icon at bounding box center [962, 25] width 24 height 25
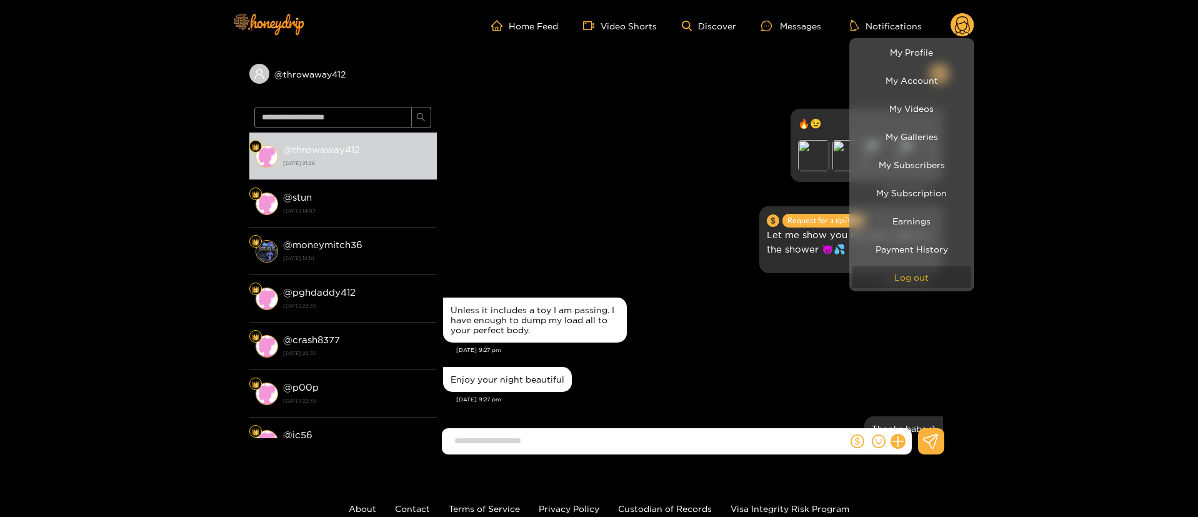
click at [904, 273] on button "Log out" at bounding box center [911, 277] width 119 height 22
